Goal: Find specific page/section: Find specific page/section

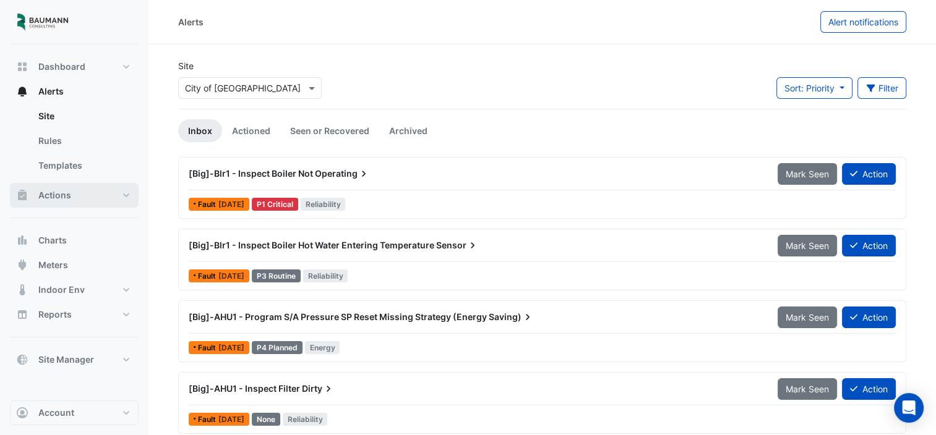
click at [75, 191] on button "Actions" at bounding box center [74, 195] width 129 height 25
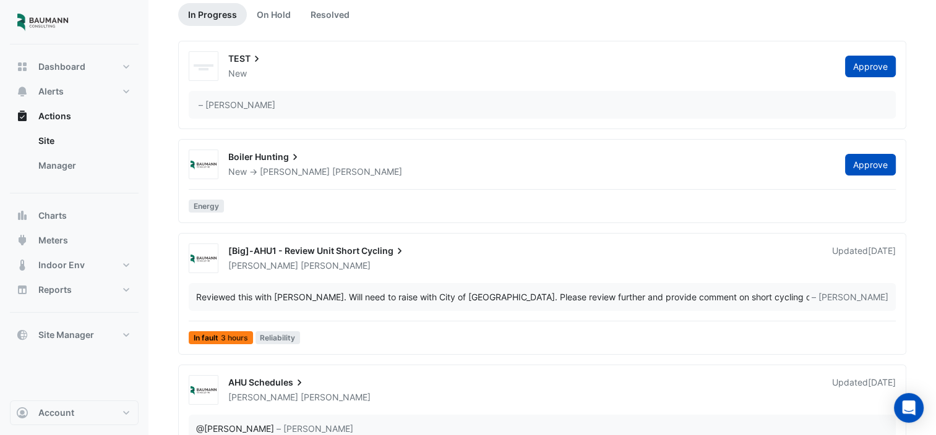
scroll to position [124, 0]
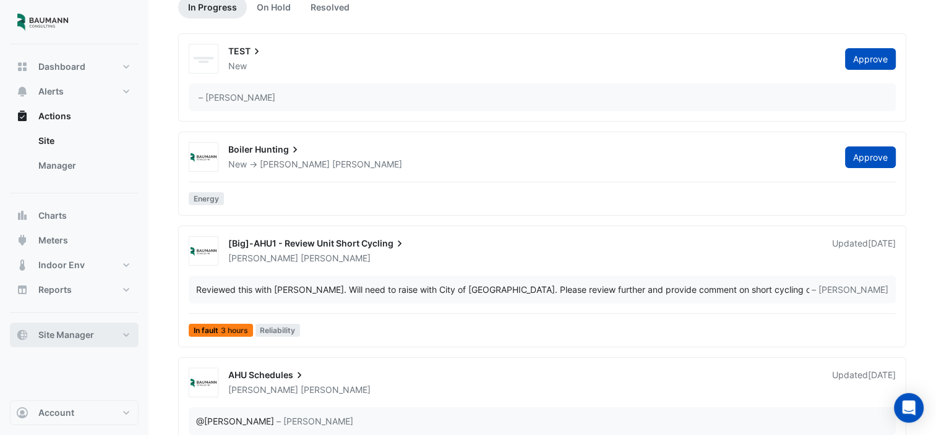
click at [82, 334] on span "Site Manager" at bounding box center [66, 335] width 56 height 12
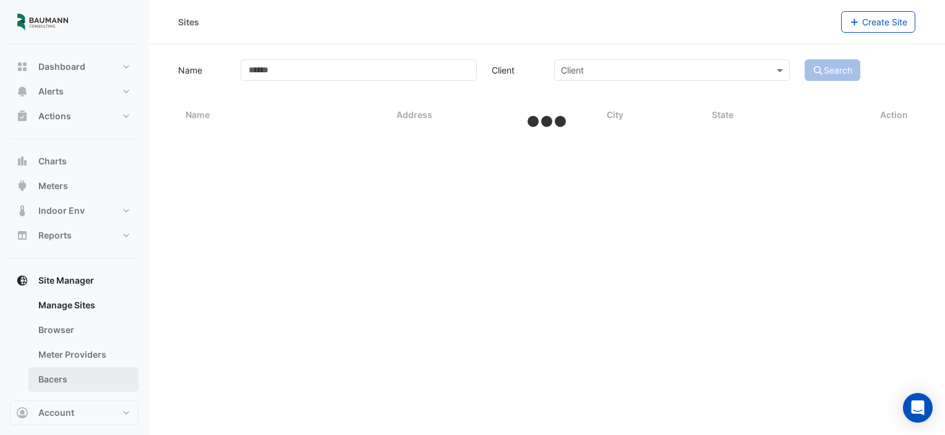
click at [70, 375] on link "Bacers" at bounding box center [83, 379] width 110 height 25
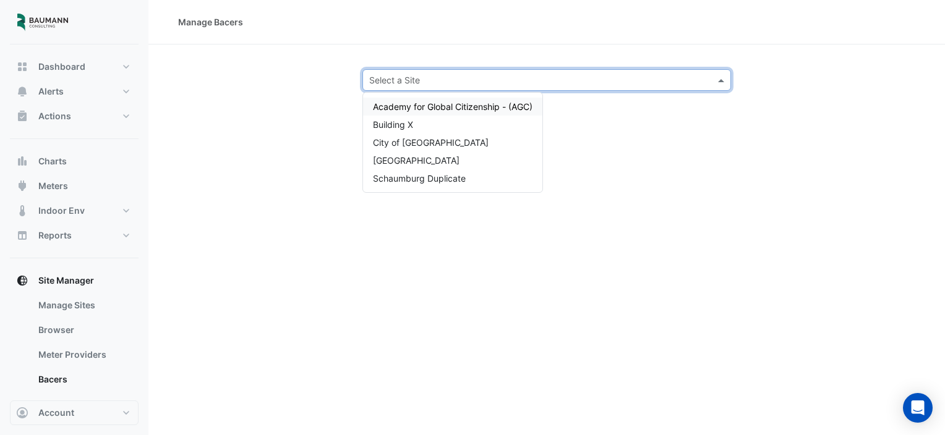
click at [470, 87] on div "Select a Site" at bounding box center [547, 80] width 369 height 22
click at [437, 143] on div "City of [GEOGRAPHIC_DATA]" at bounding box center [452, 143] width 179 height 18
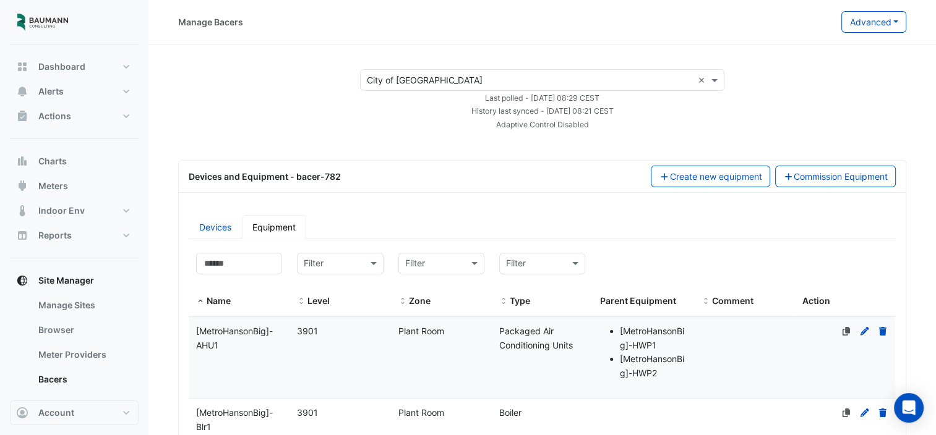
click at [554, 225] on ul "Devices Equipment" at bounding box center [542, 227] width 707 height 24
